Goal: Find specific page/section: Find specific page/section

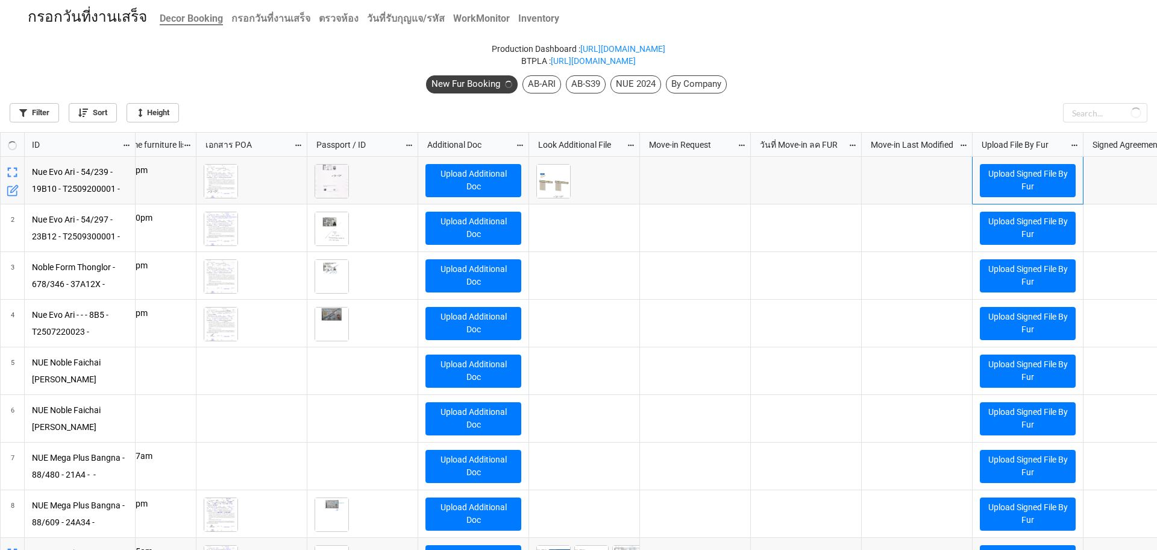
scroll to position [410, 1150]
